Goal: Transaction & Acquisition: Purchase product/service

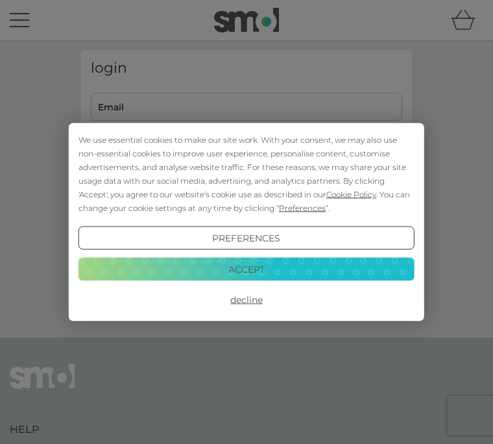
click at [248, 307] on button "Decline" at bounding box center [246, 299] width 336 height 23
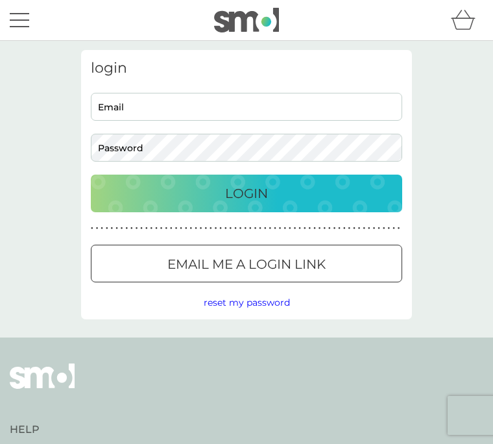
click at [154, 107] on input "Email" at bounding box center [246, 107] width 311 height 28
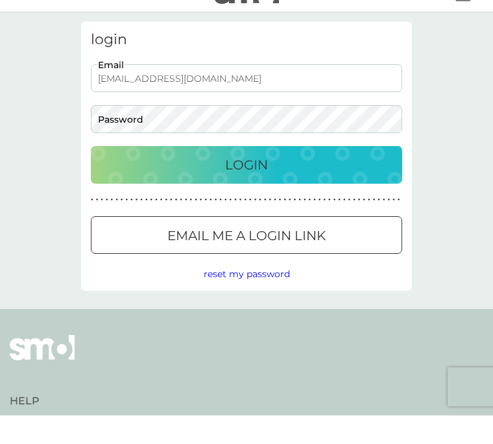
type input "grannyjany29@gmail.com"
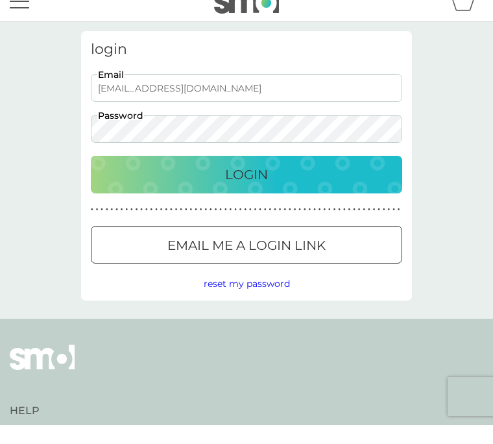
click at [259, 183] on p "Login" at bounding box center [246, 193] width 43 height 21
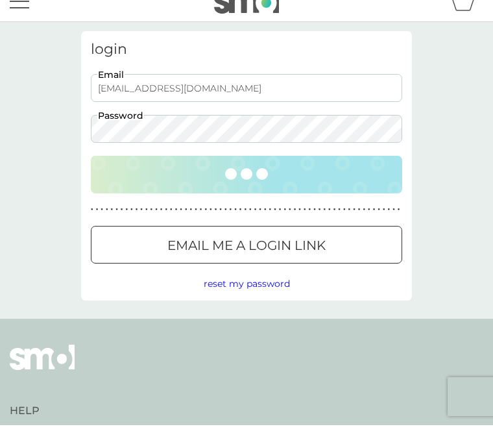
scroll to position [19, 0]
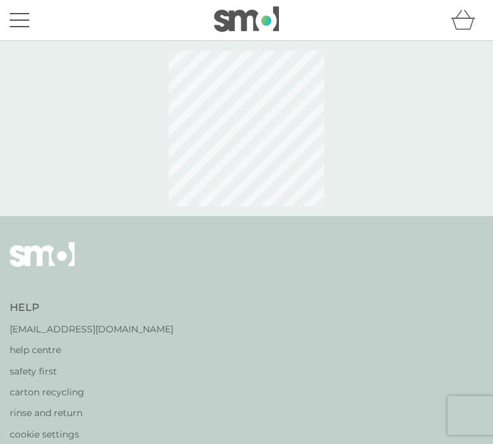
select select "42"
